Goal: Task Accomplishment & Management: Complete application form

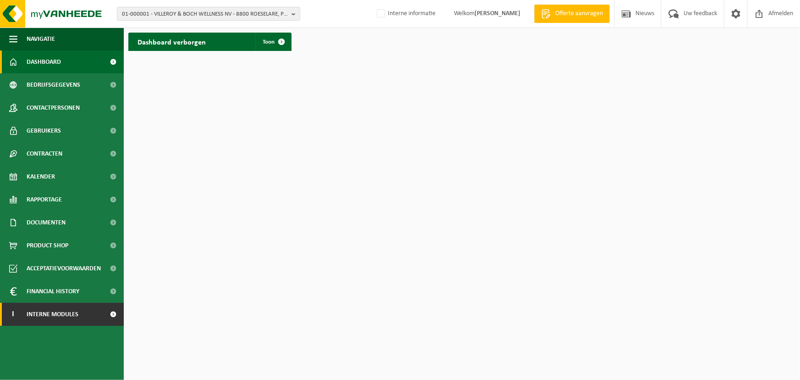
click at [77, 312] on span "Interne modules" at bounding box center [53, 314] width 52 height 23
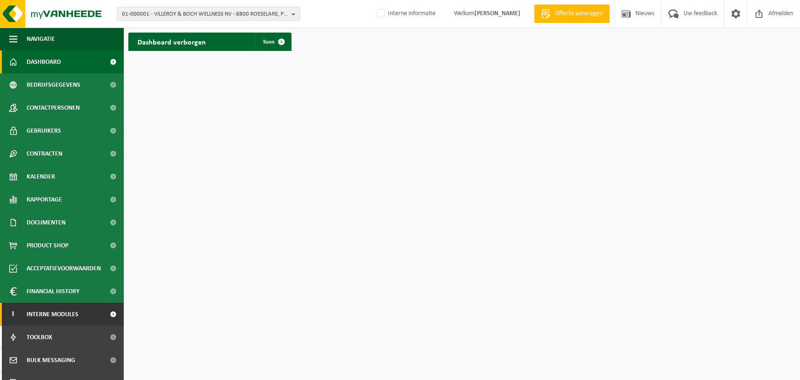
scroll to position [83, 0]
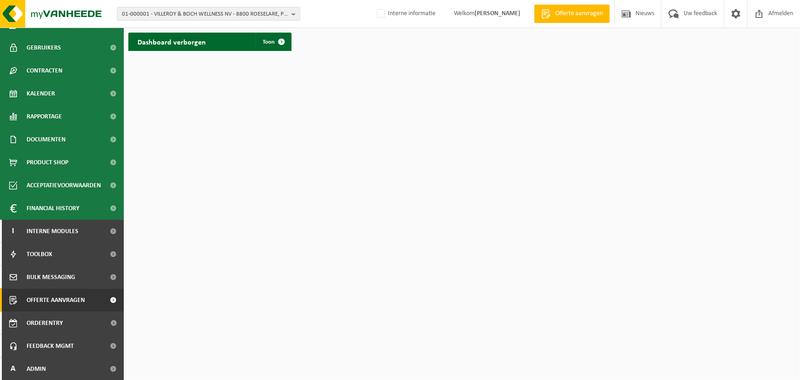
click at [47, 297] on span "Offerte aanvragen" at bounding box center [56, 300] width 58 height 23
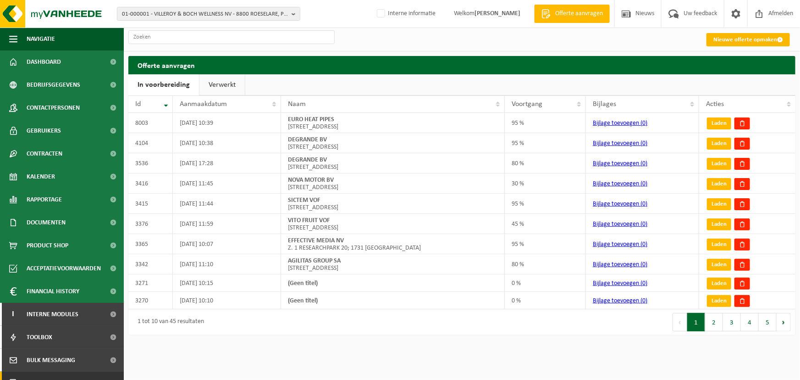
click at [725, 41] on link "Nieuwe offerte opmaken" at bounding box center [748, 39] width 83 height 13
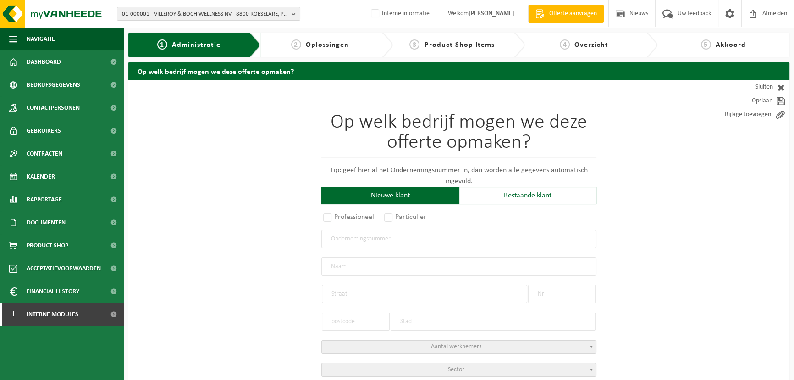
click at [403, 241] on input "text" at bounding box center [459, 239] width 275 height 18
paste input "BE0429275874"
type input "BE0429275874"
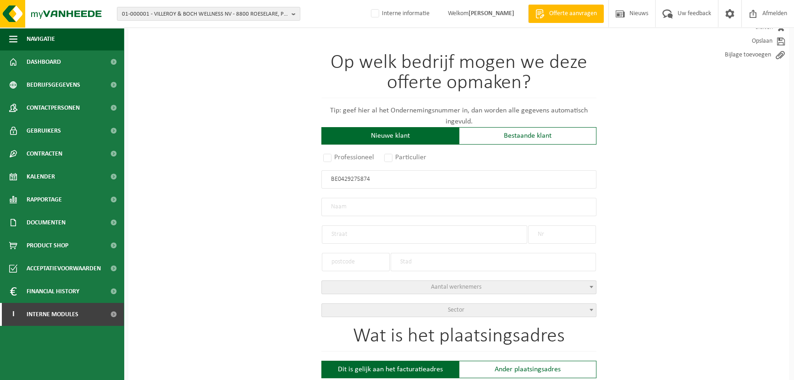
scroll to position [96, 0]
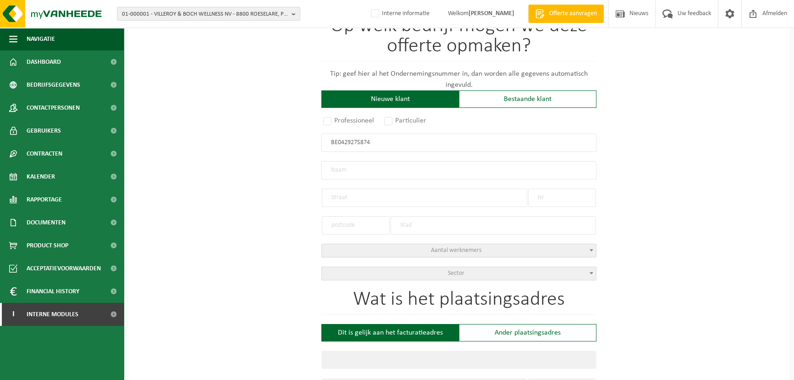
radio input "true"
type input "0429275874"
type input "VANDENA NV"
type input "BAVIKHOOFSESTRAAT"
type input "83"
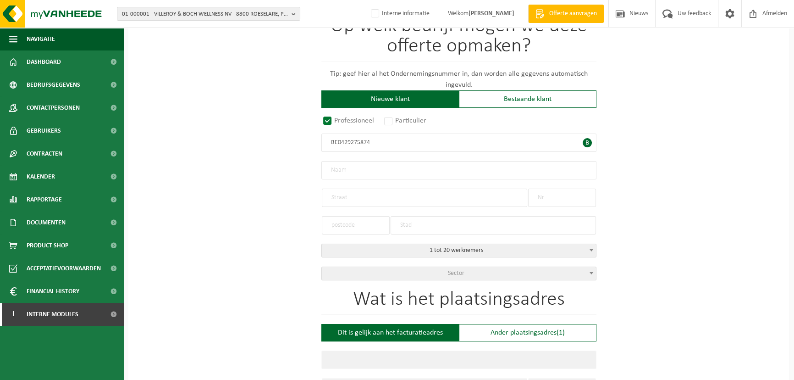
type input "8710"
type input "WIELSBEKE"
select select "D"
type input "VANDENA NV"
type input "BAVIKHOOFSESTRAAT"
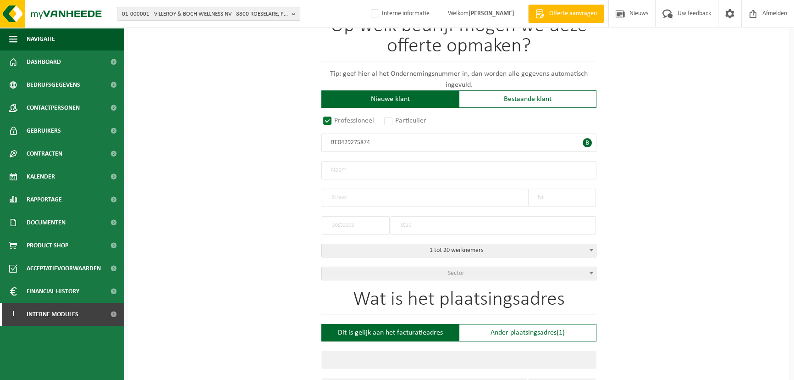
type input "83"
type input "8710"
type input "WIELSBEKE"
type input "2035351691"
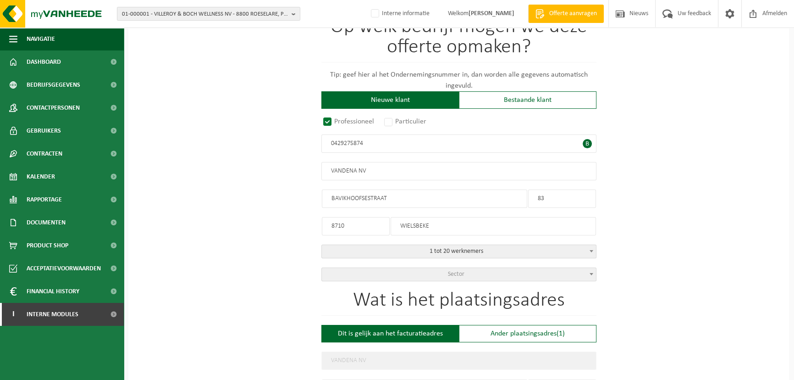
scroll to position [95, 0]
type input "0429275874"
click at [564, 273] on span "Sector" at bounding box center [459, 274] width 274 height 13
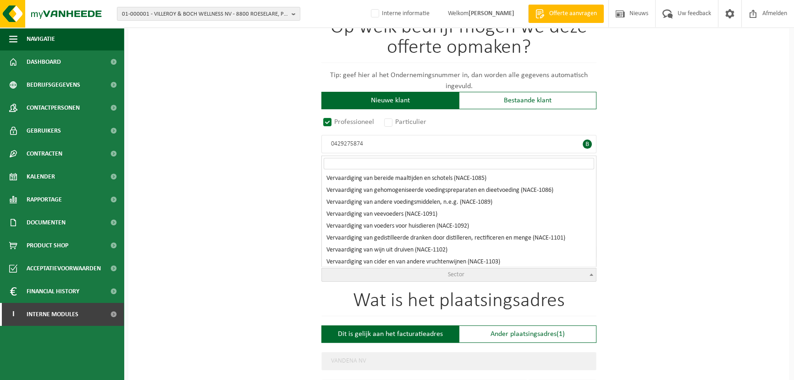
scroll to position [0, 0]
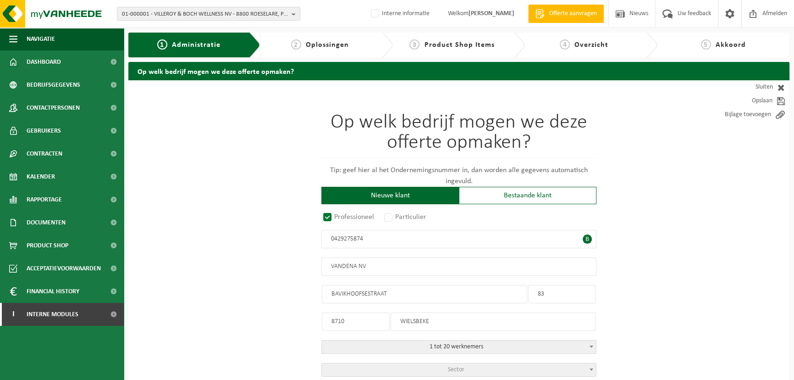
click at [211, 16] on span "01-000001 - VILLEROY & BOCH WELLNESS NV - 8800 ROESELARE, POPULIERSTRAAT 1" at bounding box center [205, 14] width 166 height 14
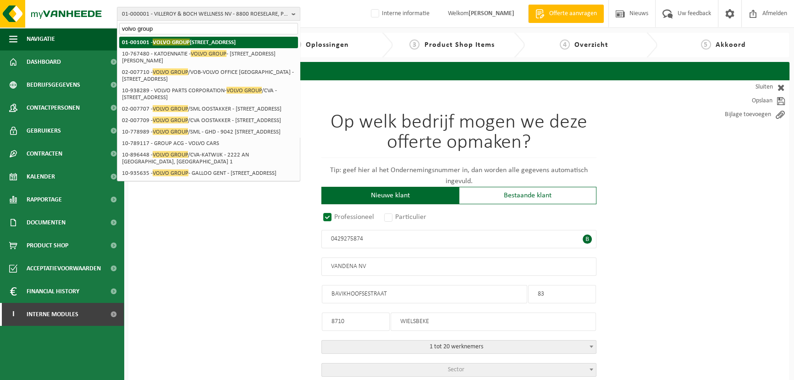
type input "volvo group"
click at [170, 45] on strong "01-001001 - VOLVO GROUP BELGIUM - 9041 OOSTAKKER, SMALLEHEERWEG 31" at bounding box center [179, 42] width 114 height 7
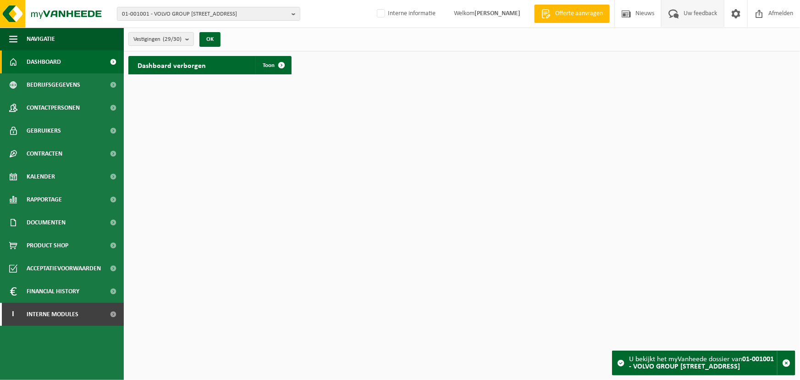
click at [693, 13] on span "Uw feedback" at bounding box center [701, 13] width 38 height 27
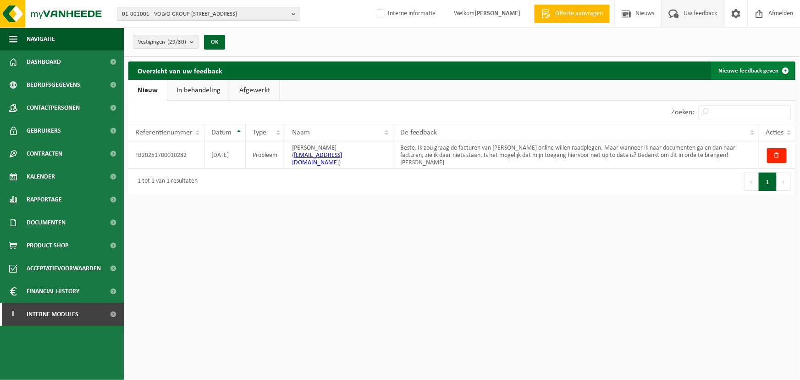
click at [737, 66] on link "Nieuwe feedback geven" at bounding box center [752, 70] width 83 height 18
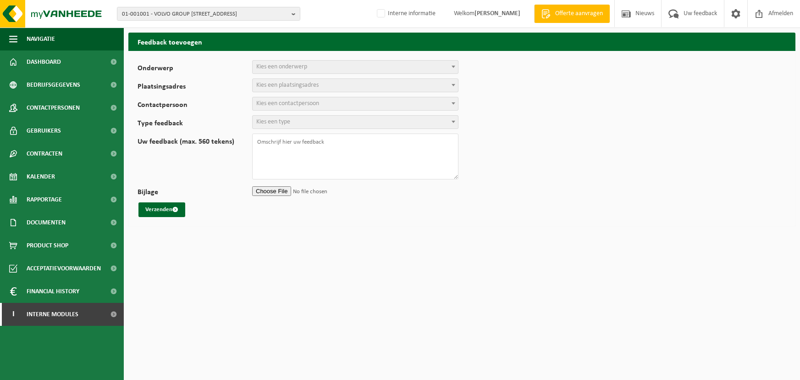
select select
click at [712, 8] on span "Uw feedback" at bounding box center [701, 13] width 38 height 27
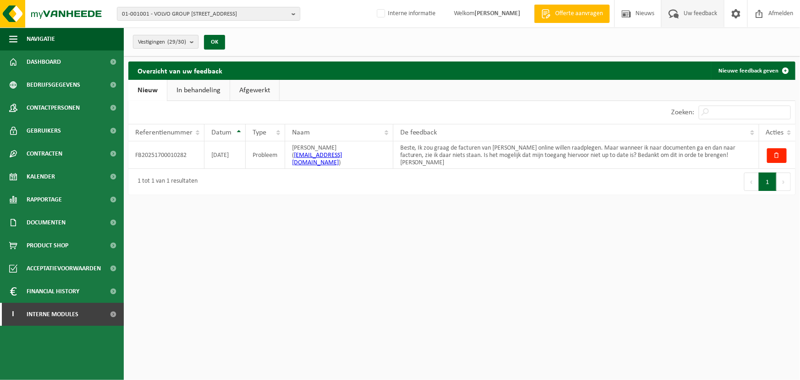
click at [161, 39] on span "Vestigingen (29/30)" at bounding box center [162, 42] width 48 height 14
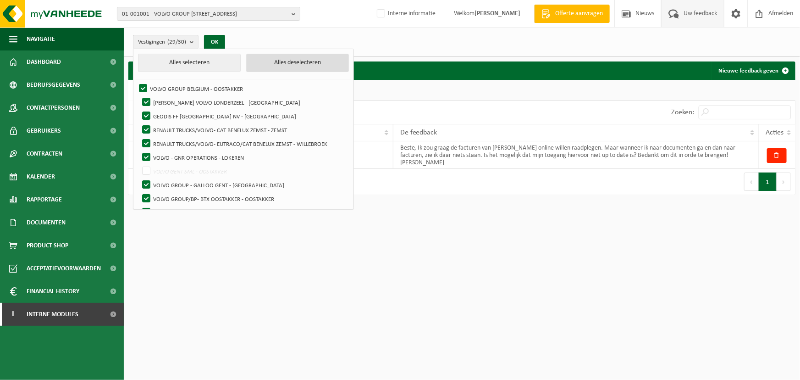
click at [272, 61] on button "Alles deselecteren" at bounding box center [297, 63] width 103 height 18
checkbox input "false"
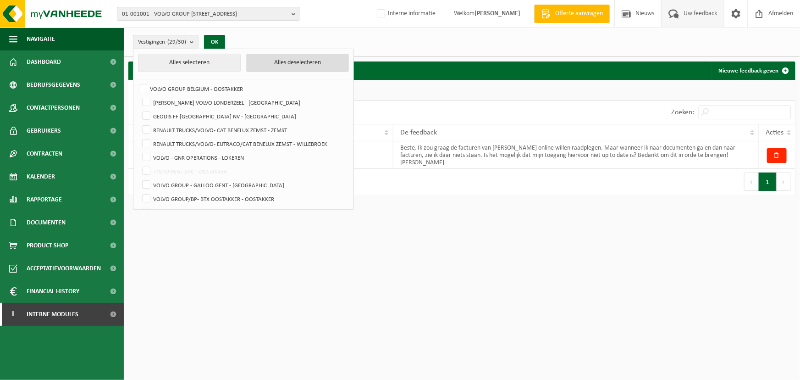
checkbox input "false"
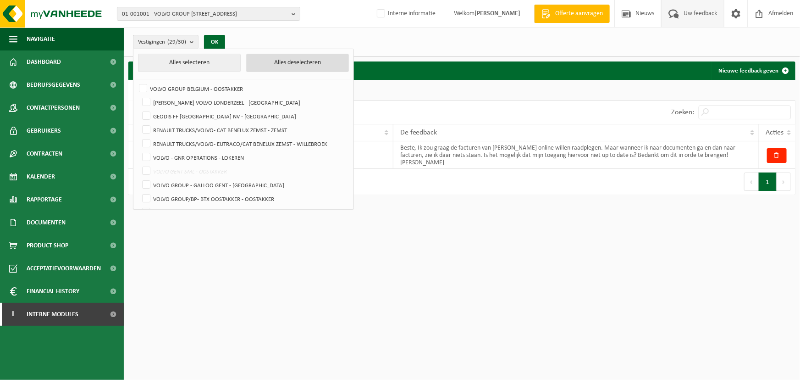
checkbox input "false"
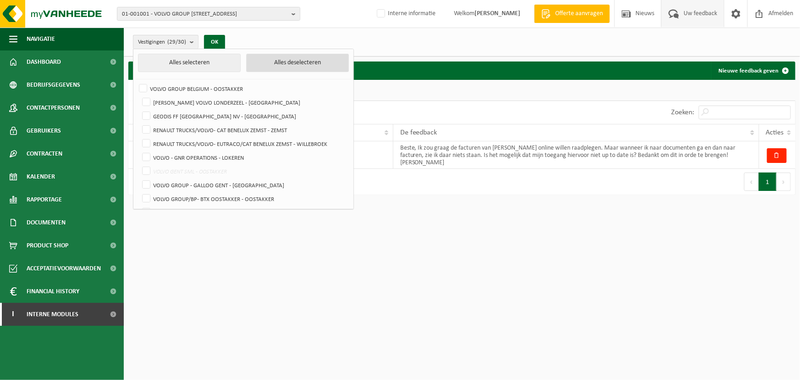
checkbox input "false"
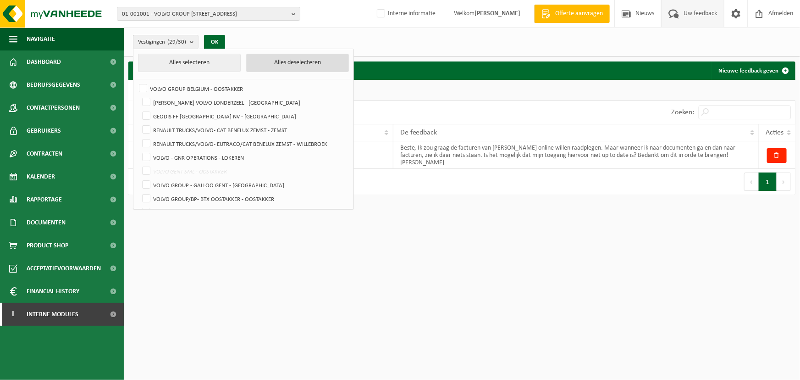
checkbox input "false"
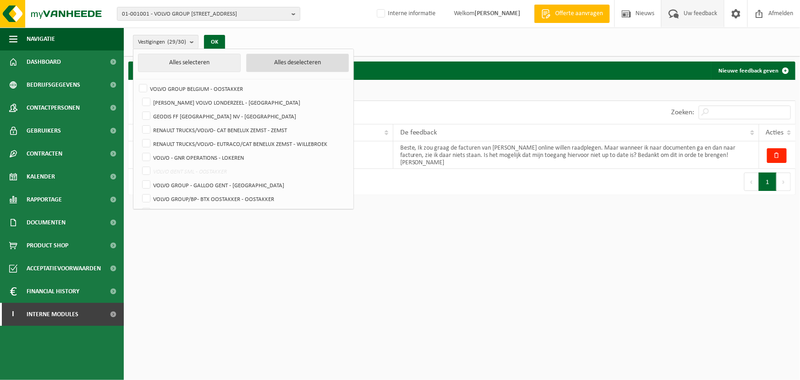
checkbox input "false"
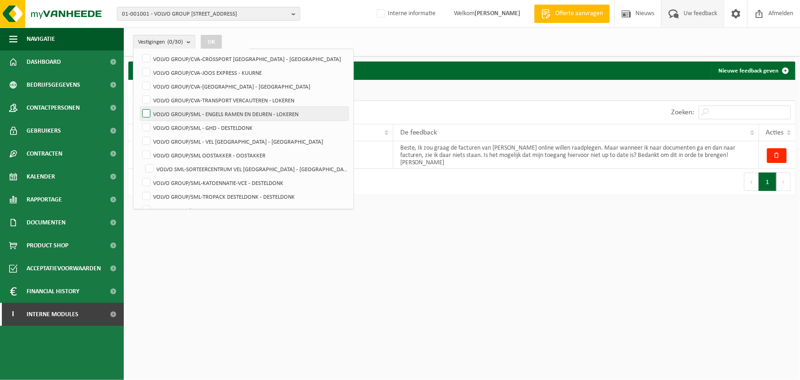
scroll to position [168, 0]
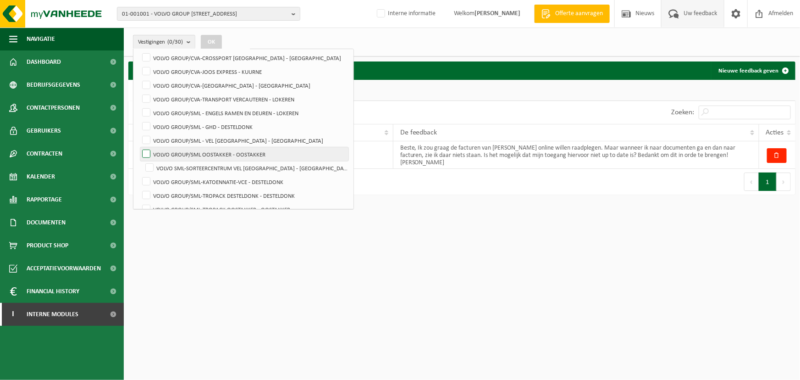
click at [148, 151] on label "VOLVO GROUP/SML OOSTAKKER - OOSTAKKER" at bounding box center [244, 154] width 208 height 14
click at [139, 147] on input "VOLVO GROUP/SML OOSTAKKER - OOSTAKKER" at bounding box center [139, 147] width 0 height 0
checkbox input "true"
click at [215, 43] on button "OK" at bounding box center [211, 42] width 21 height 15
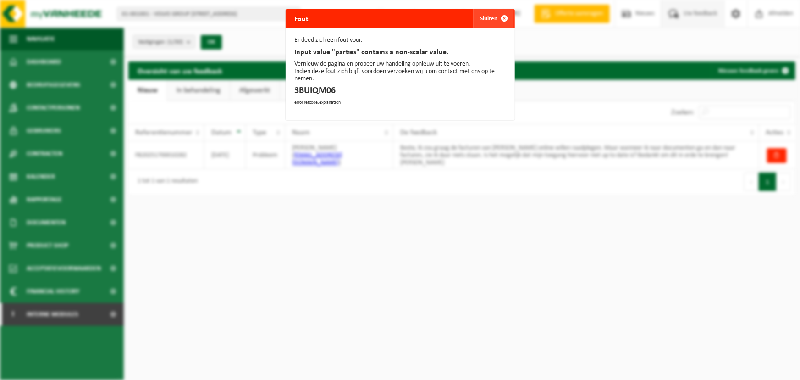
click at [486, 22] on button "Sluiten" at bounding box center [493, 18] width 41 height 18
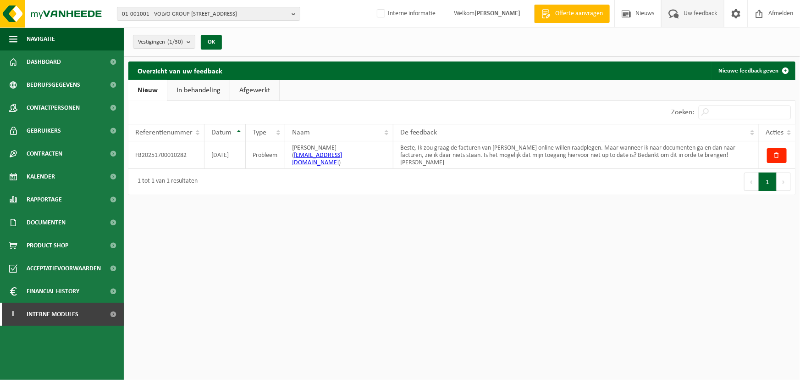
click at [456, 80] on ul "Nieuw In behandeling Afgewerkt" at bounding box center [461, 90] width 667 height 21
click at [189, 40] on b "submit" at bounding box center [191, 41] width 8 height 13
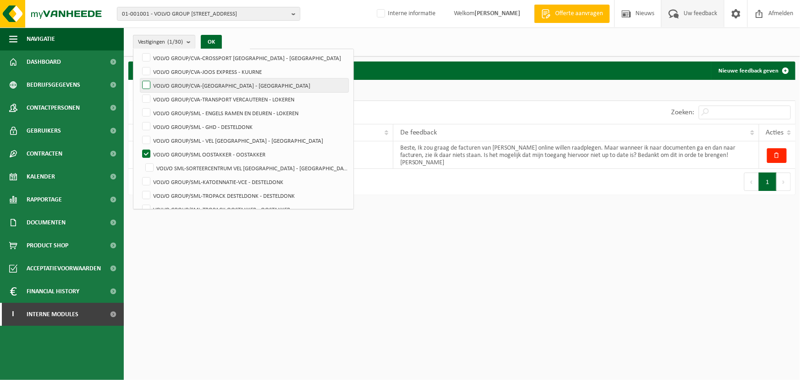
scroll to position [0, 0]
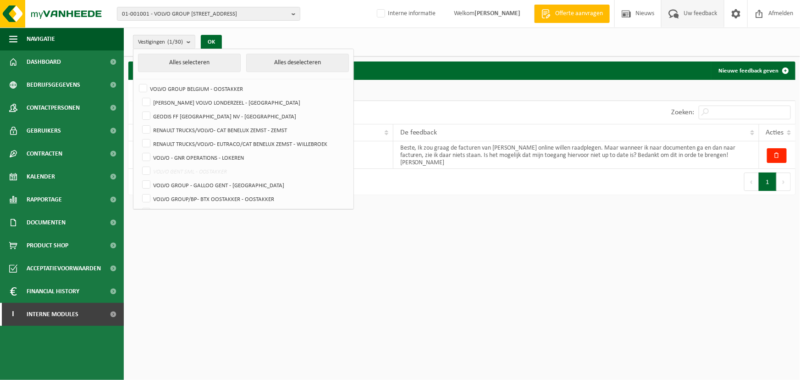
click at [191, 77] on li "Alles selecteren Alles deselecteren" at bounding box center [244, 67] width 216 height 26
click at [191, 74] on li "Alles selecteren Alles deselecteren" at bounding box center [244, 67] width 216 height 26
click at [183, 63] on button "Alles selecteren" at bounding box center [189, 63] width 103 height 18
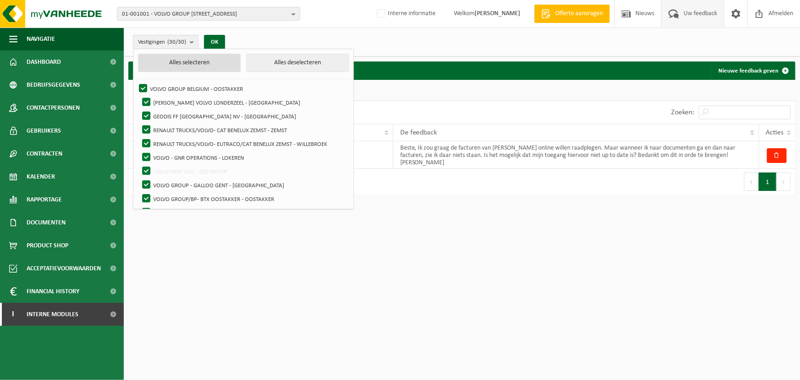
checkbox input "true"
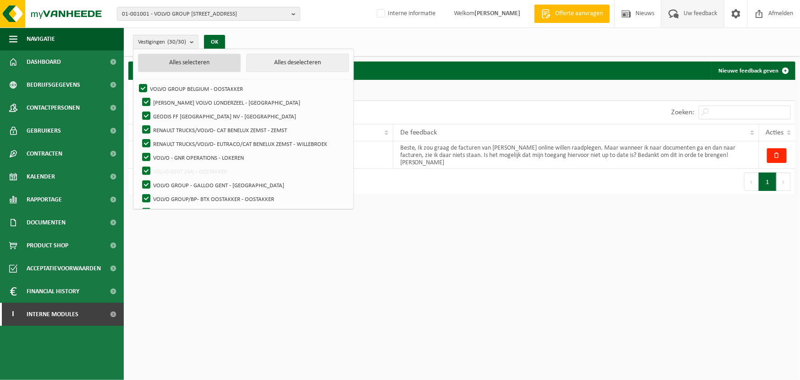
checkbox input "true"
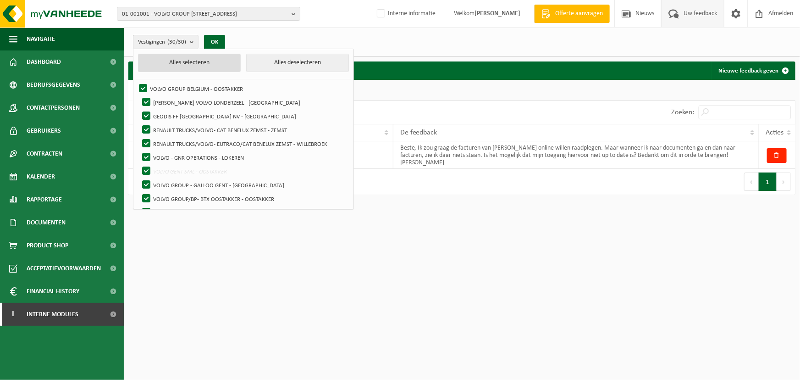
checkbox input "true"
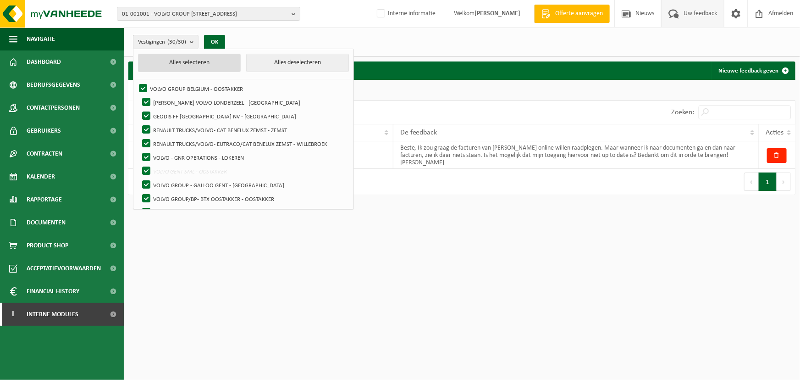
checkbox input "true"
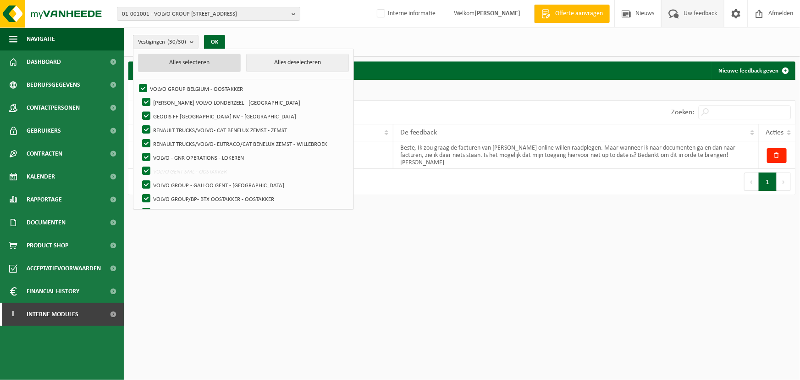
checkbox input "true"
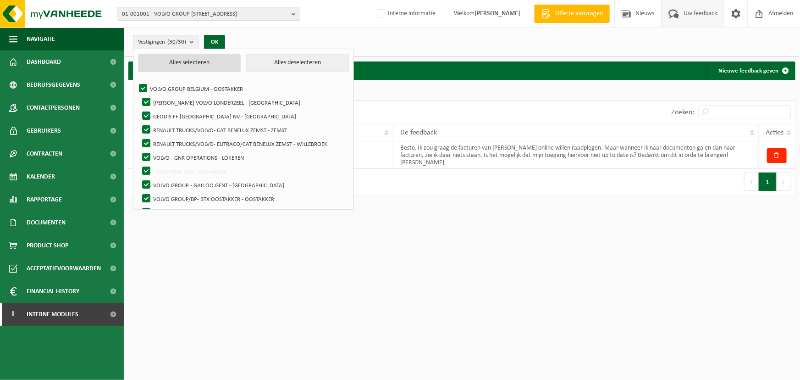
checkbox input "true"
click at [214, 37] on button "OK" at bounding box center [214, 42] width 21 height 15
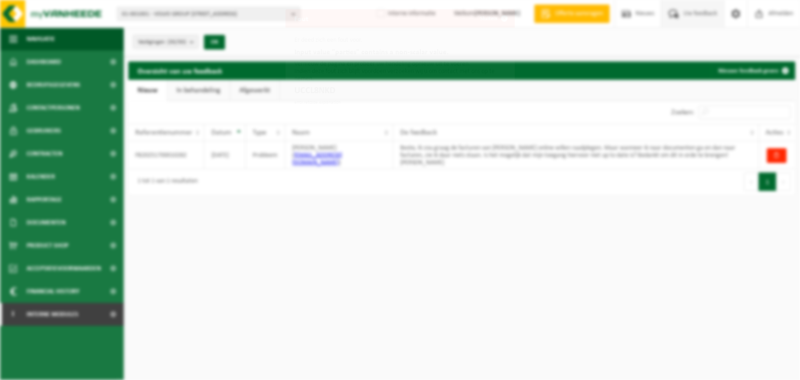
click at [311, 61] on p "Vernieuw de pagina en probeer uw handeling opnieuw uit te voeren. Indien deze f…" at bounding box center [400, 72] width 211 height 22
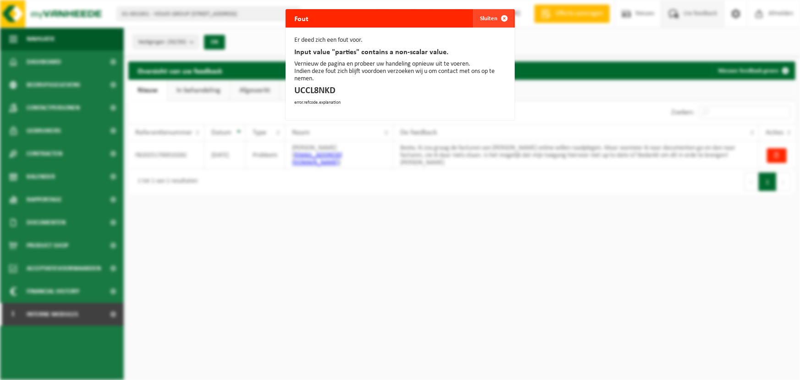
click at [497, 15] on span "button" at bounding box center [505, 18] width 18 height 18
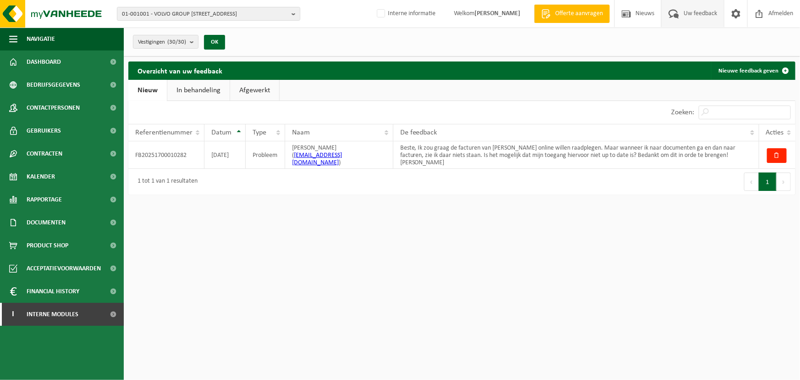
click at [224, 86] on link "In behandeling" at bounding box center [198, 90] width 62 height 21
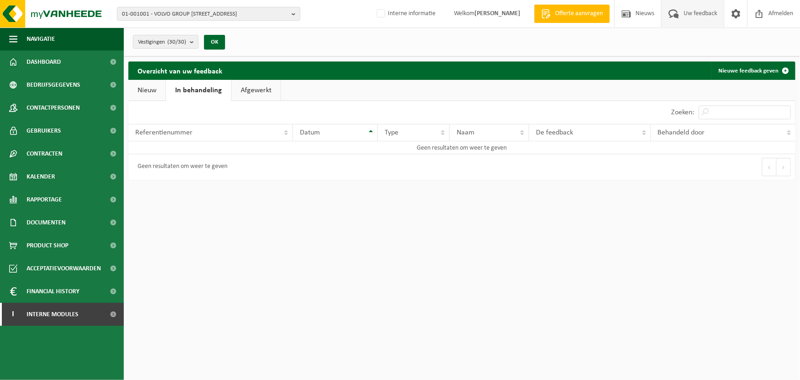
click at [255, 86] on link "Afgewerkt" at bounding box center [256, 90] width 49 height 21
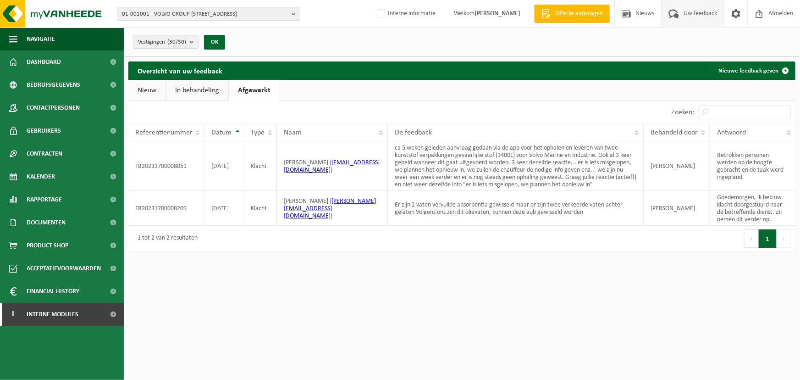
click at [255, 86] on link "Afgewerkt" at bounding box center [254, 90] width 51 height 21
click at [474, 90] on ul "Nieuw In behandeling Afgewerkt" at bounding box center [461, 90] width 667 height 21
click at [389, 279] on div "01-001001 - VOLVO GROUP BELGIUM - 9041 OOSTAKKER, SMALLEHEERWEG 31 01-001001 - …" at bounding box center [400, 190] width 800 height 380
drag, startPoint x: 436, startPoint y: 68, endPoint x: 451, endPoint y: 62, distance: 15.8
click at [436, 68] on div "Overzicht van uw feedback Nieuwe feedback geven" at bounding box center [461, 70] width 667 height 18
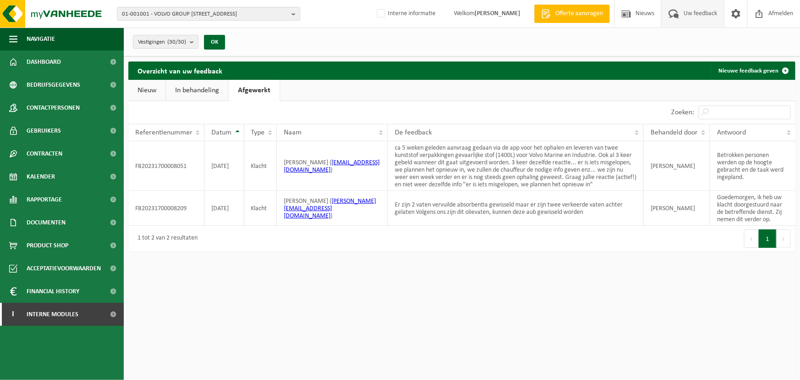
click at [317, 57] on div "Vestigingen (30/30) Alles selecteren Alles deselecteren VOLVO GROUP BELGIUM - O…" at bounding box center [400, 130] width 800 height 261
click at [195, 11] on span "01-001001 - VOLVO GROUP BELGIUM - 9041 OOSTAKKER, SMALLEHEERWEG 31" at bounding box center [205, 14] width 166 height 14
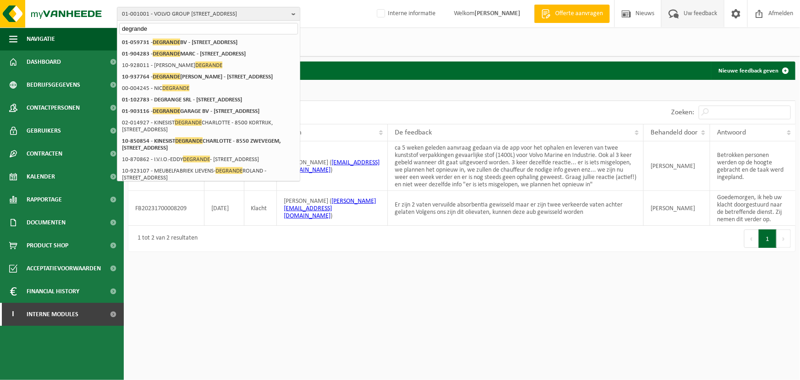
type input "degrande"
click at [204, 44] on strong "01-059731 - DEGRANDE BV - 8510 BELLEGEM, DOORNIKSERIJKSWEG 117" at bounding box center [180, 42] width 116 height 7
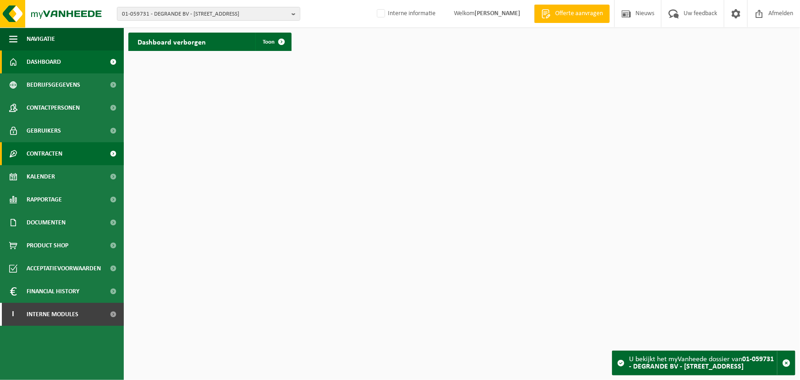
click at [57, 153] on span "Contracten" at bounding box center [45, 153] width 36 height 23
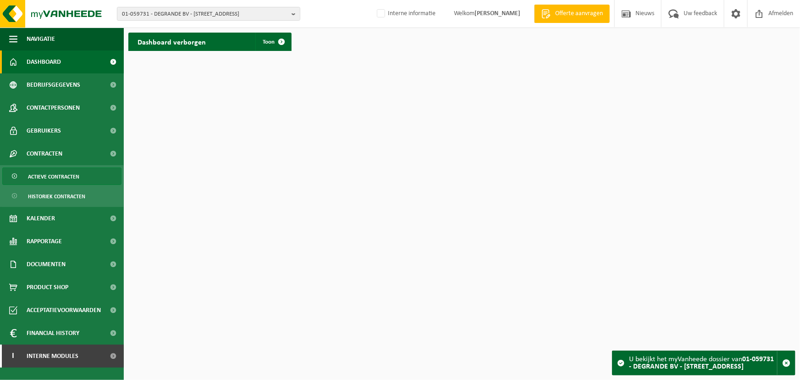
click at [73, 181] on span "Actieve contracten" at bounding box center [53, 176] width 51 height 17
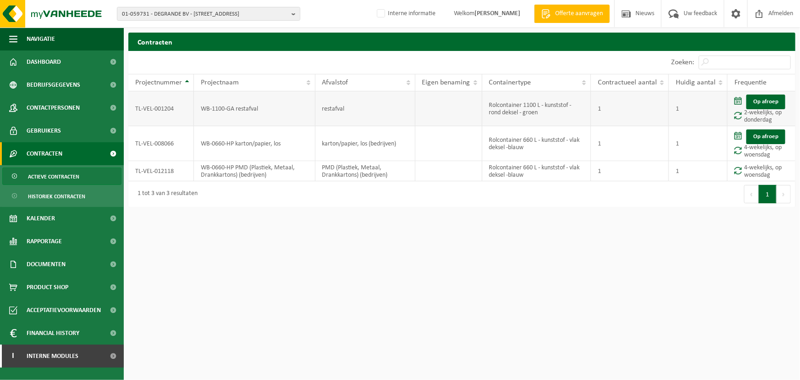
click at [163, 107] on td "TL-VEL-001204" at bounding box center [161, 108] width 66 height 35
copy td "TL-VEL-001204"
